Goal: Task Accomplishment & Management: Use online tool/utility

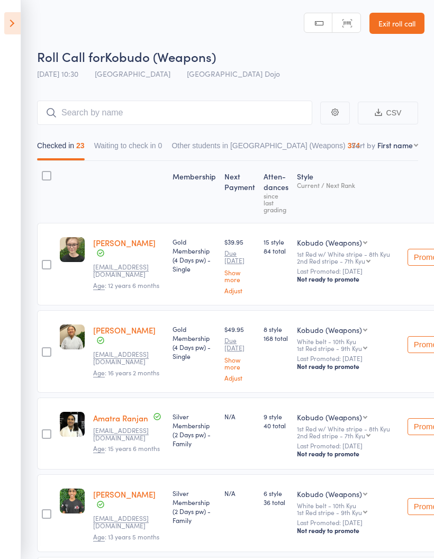
select select "0"
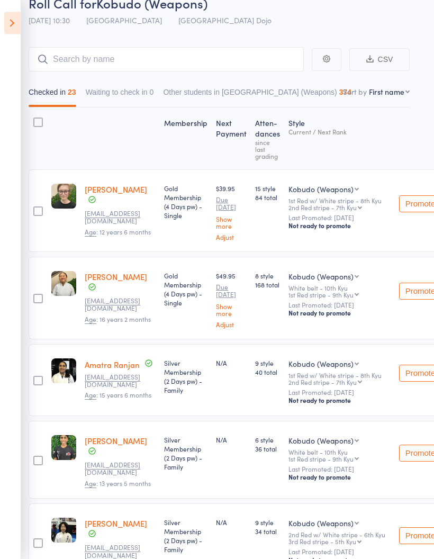
scroll to position [0, 8]
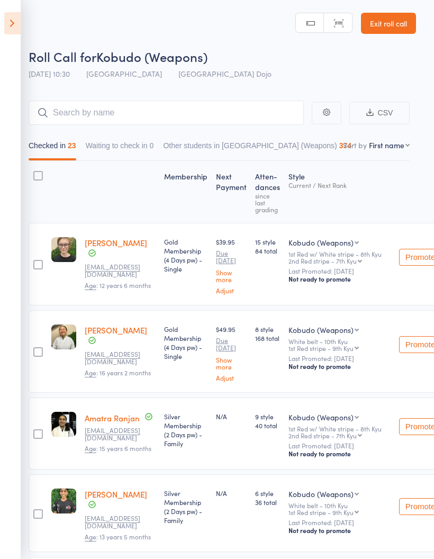
click at [15, 18] on icon at bounding box center [12, 23] width 16 height 22
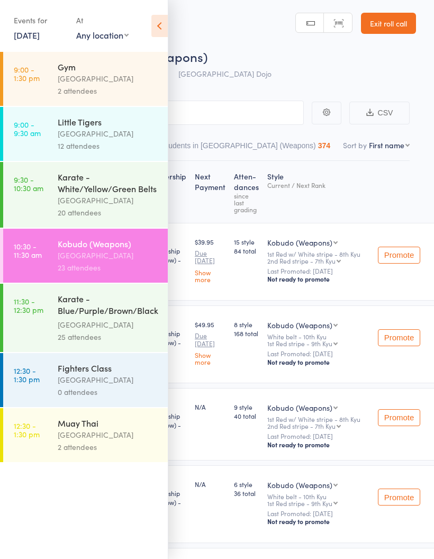
click at [126, 183] on div "Karate - White/Yellow/Green Belts" at bounding box center [108, 182] width 101 height 23
click at [119, 128] on div "Little Tigers" at bounding box center [108, 122] width 101 height 12
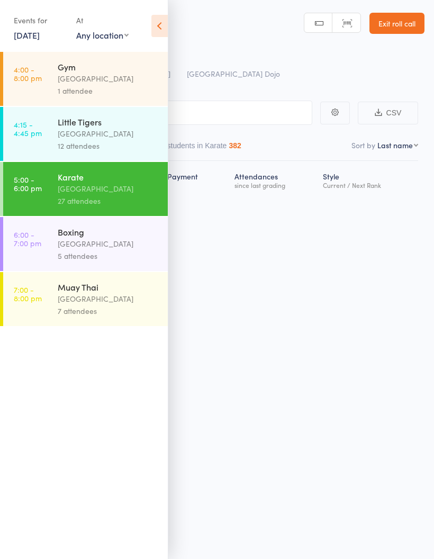
click at [102, 161] on div "Little Tigers [GEOGRAPHIC_DATA] 12 attendees" at bounding box center [113, 134] width 110 height 54
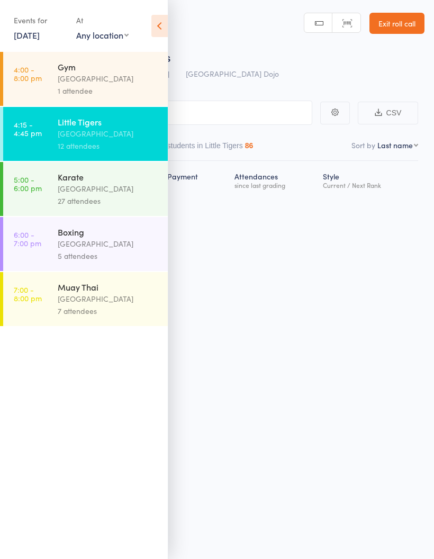
click at [159, 30] on icon at bounding box center [159, 26] width 16 height 22
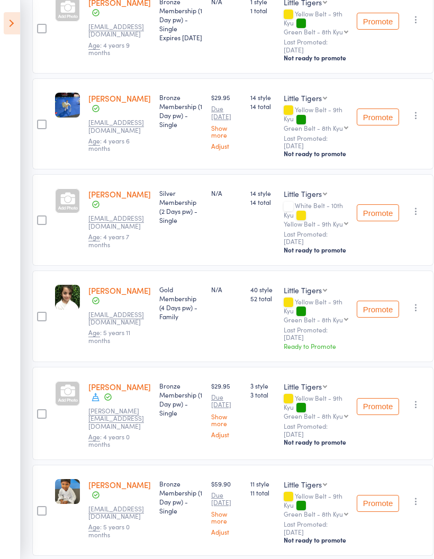
scroll to position [205, 8]
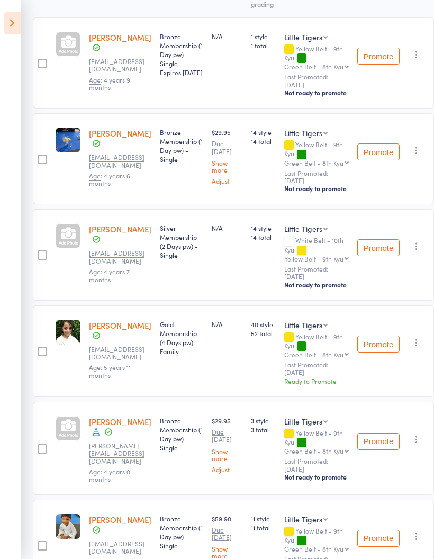
click at [15, 23] on icon at bounding box center [12, 23] width 16 height 22
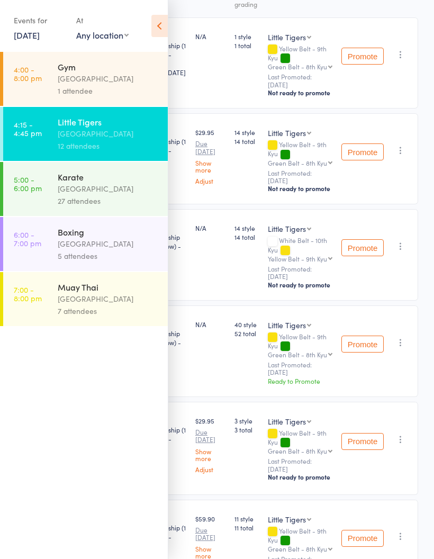
click at [24, 36] on link "[DATE]" at bounding box center [27, 35] width 26 height 12
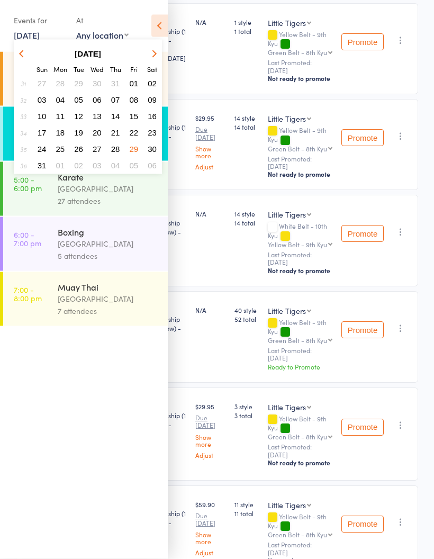
scroll to position [218, 0]
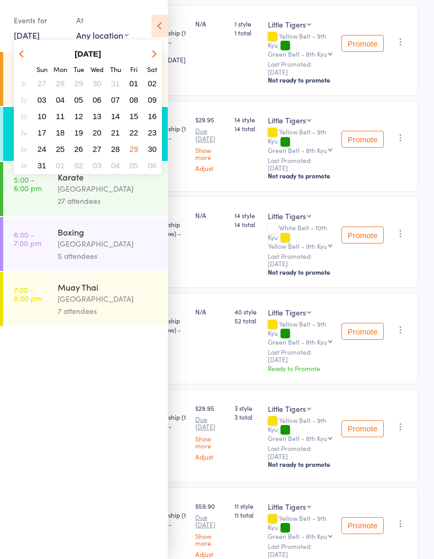
click at [151, 52] on icon "button" at bounding box center [152, 53] width 7 height 7
click at [148, 49] on button "button" at bounding box center [153, 54] width 16 height 14
click at [61, 117] on span "13" at bounding box center [60, 116] width 9 height 9
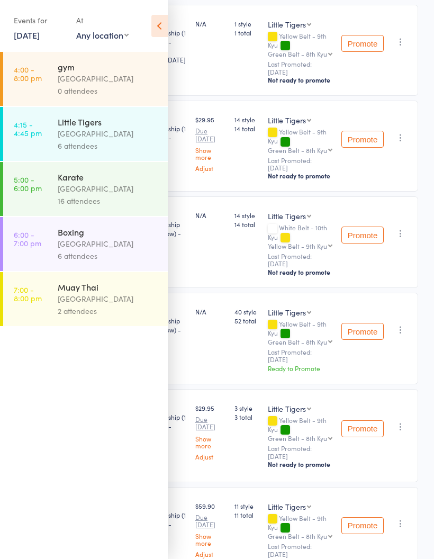
click at [19, 133] on time "4:15 - 4:45 pm" at bounding box center [28, 128] width 28 height 17
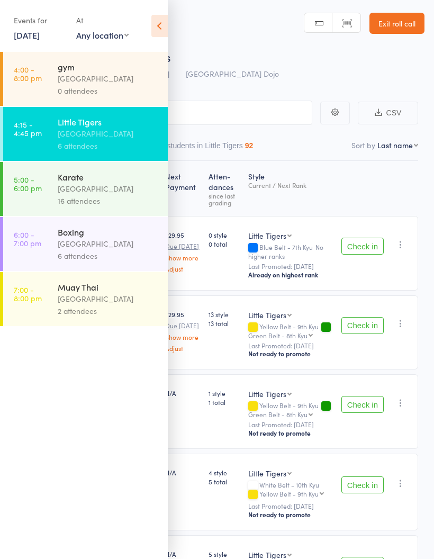
click at [156, 24] on icon at bounding box center [159, 26] width 16 height 22
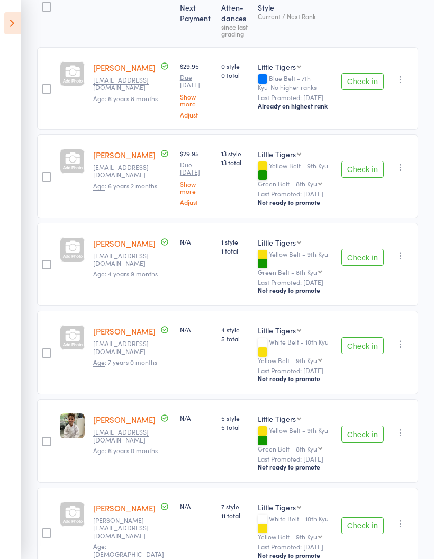
scroll to position [172, 0]
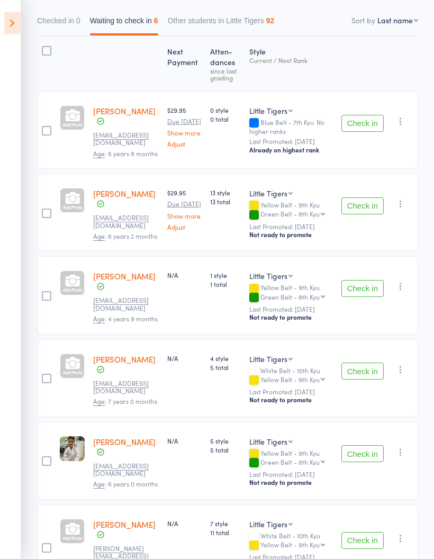
click at [10, 25] on icon at bounding box center [12, 23] width 16 height 22
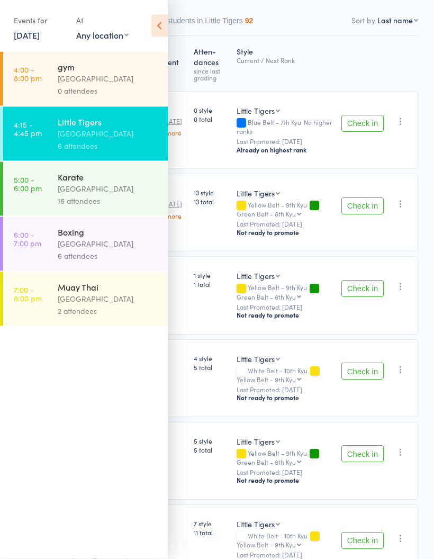
scroll to position [125, 0]
click at [102, 202] on div "16 attendees" at bounding box center [108, 201] width 101 height 12
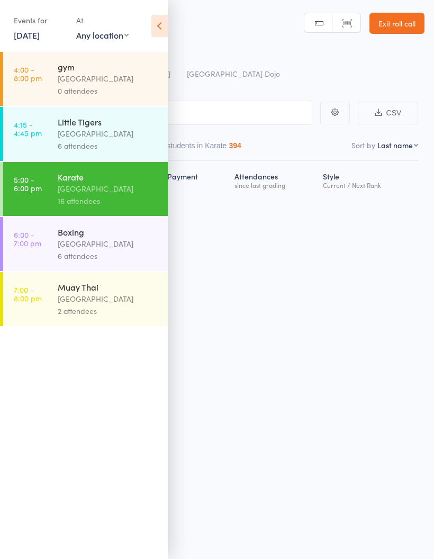
click at [156, 16] on icon at bounding box center [159, 26] width 16 height 22
